Goal: Task Accomplishment & Management: Use online tool/utility

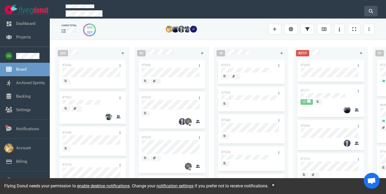
click at [372, 11] on icon at bounding box center [371, 11] width 4 height 4
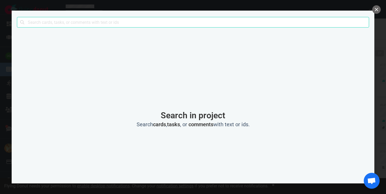
click at [382, 7] on div at bounding box center [193, 97] width 386 height 194
click at [379, 10] on button "close" at bounding box center [376, 9] width 8 height 8
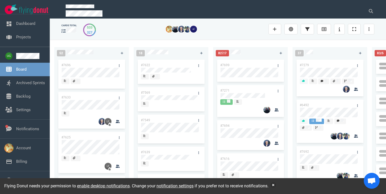
scroll to position [0, 81]
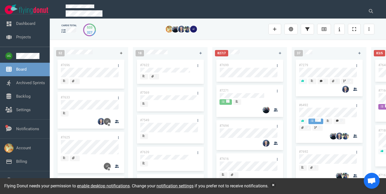
click at [121, 55] on link at bounding box center [121, 53] width 8 height 7
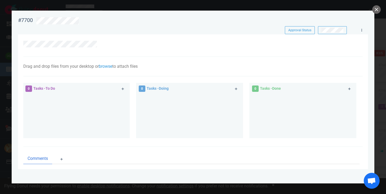
click at [80, 16] on div at bounding box center [195, 20] width 325 height 12
click at [80, 22] on div at bounding box center [196, 20] width 321 height 7
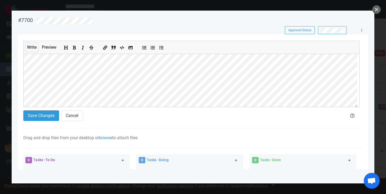
click at [158, 35] on div "Write Preview Save Changes Cancel" at bounding box center [193, 81] width 340 height 94
